Goal: Find specific page/section: Find specific page/section

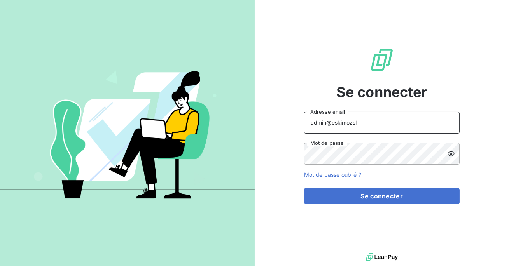
click at [375, 128] on input "admin@eskimozsl" at bounding box center [382, 123] width 156 height 22
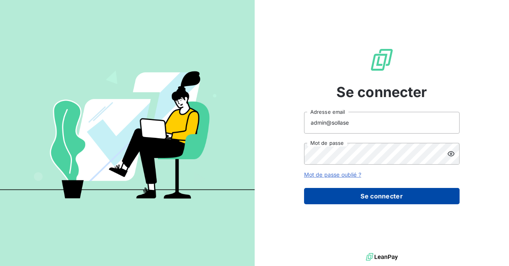
type input "admin@sollase"
click at [367, 193] on button "Se connecter" at bounding box center [382, 196] width 156 height 16
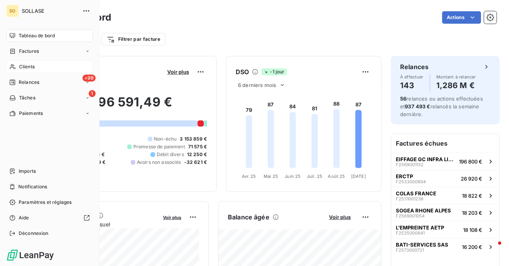
click at [18, 65] on div "Clients" at bounding box center [49, 67] width 87 height 12
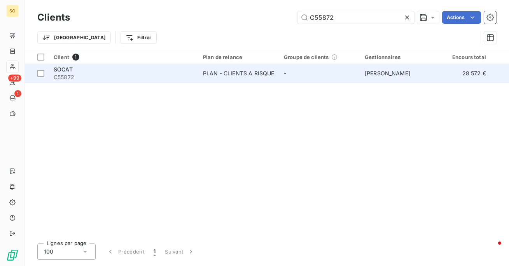
type input "C55872"
click at [163, 79] on span "C55872" at bounding box center [124, 78] width 140 height 8
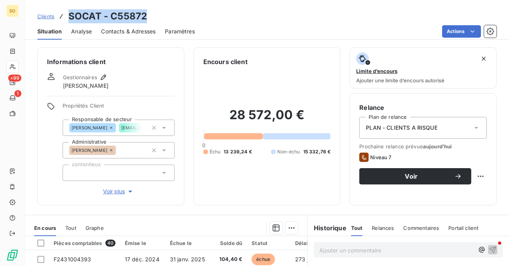
drag, startPoint x: 154, startPoint y: 16, endPoint x: 68, endPoint y: 18, distance: 86.4
click at [68, 18] on div "Clients SOCAT - C55872" at bounding box center [267, 16] width 484 height 14
copy h3 "SOCAT - C55872"
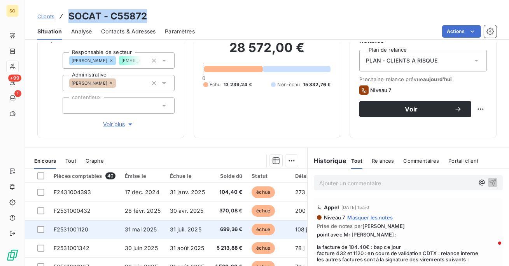
scroll to position [143, 0]
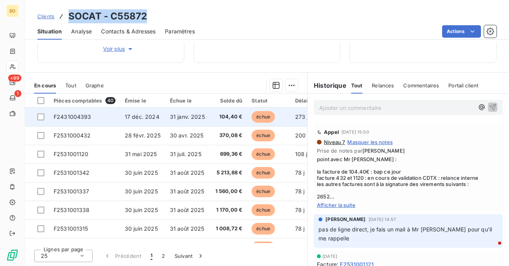
click at [108, 119] on td "F2431004393" at bounding box center [84, 117] width 71 height 19
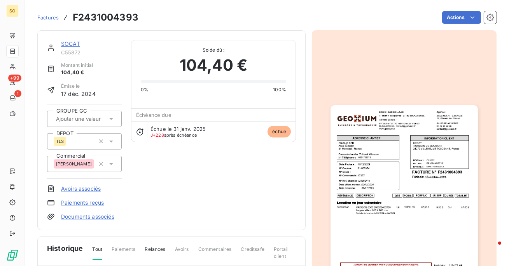
click at [143, 9] on div "Factures F2431004393 Actions" at bounding box center [266, 17] width 459 height 16
drag, startPoint x: 142, startPoint y: 17, endPoint x: 73, endPoint y: 16, distance: 69.3
click at [73, 16] on div "Factures F2431004393 Actions" at bounding box center [266, 17] width 459 height 16
copy section "F2431004393 Actions"
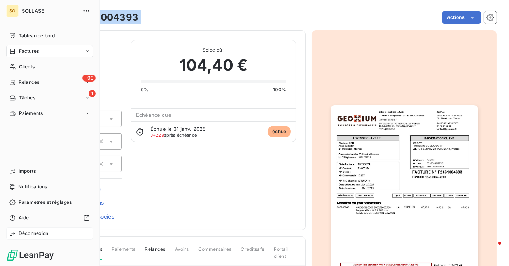
click at [24, 231] on span "Déconnexion" at bounding box center [34, 233] width 30 height 7
